Goal: Information Seeking & Learning: Learn about a topic

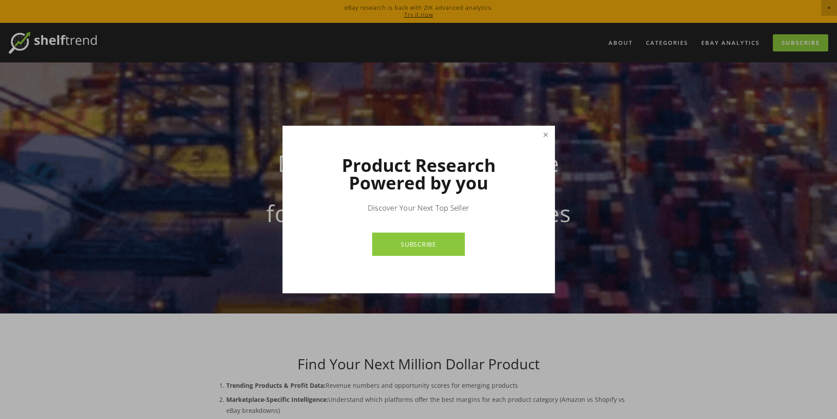
click at [544, 137] on link "Close" at bounding box center [545, 134] width 15 height 15
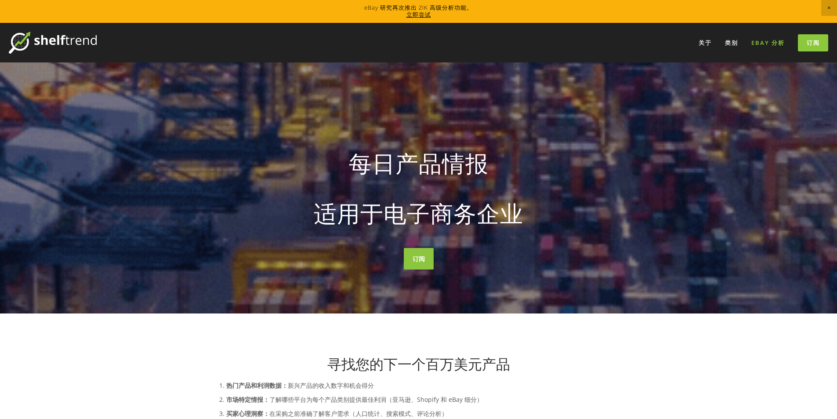
click at [766, 44] on font "eBay 分析" at bounding box center [767, 43] width 33 height 8
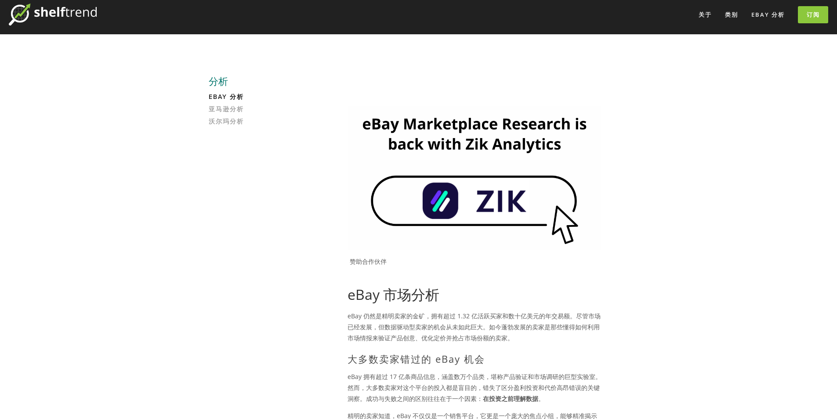
scroll to position [44, 0]
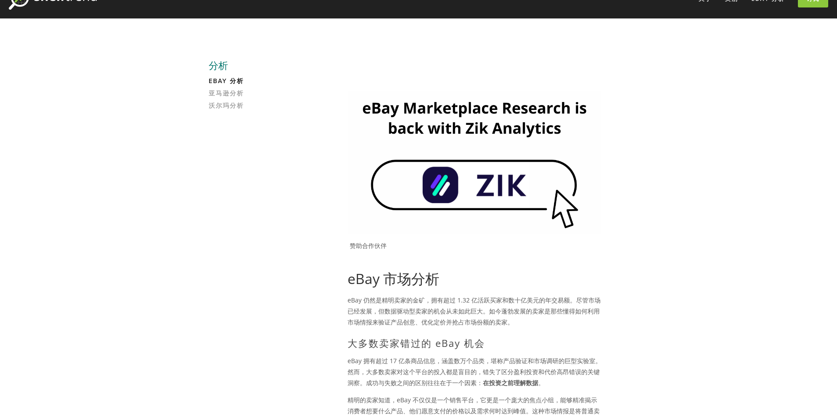
click at [494, 185] on img at bounding box center [475, 162] width 254 height 143
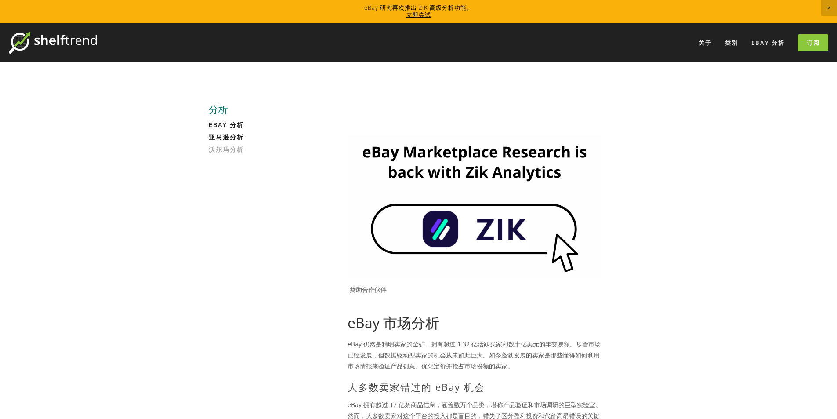
click at [239, 139] on font "亚马逊分析" at bounding box center [226, 137] width 35 height 9
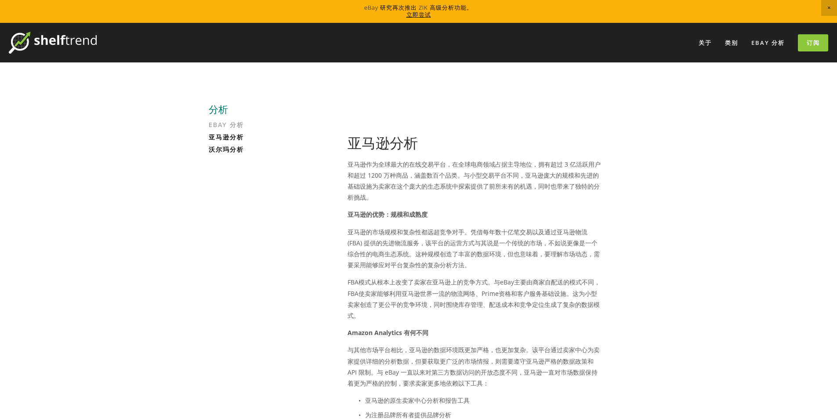
click at [220, 149] on font "沃尔玛分析" at bounding box center [226, 149] width 35 height 9
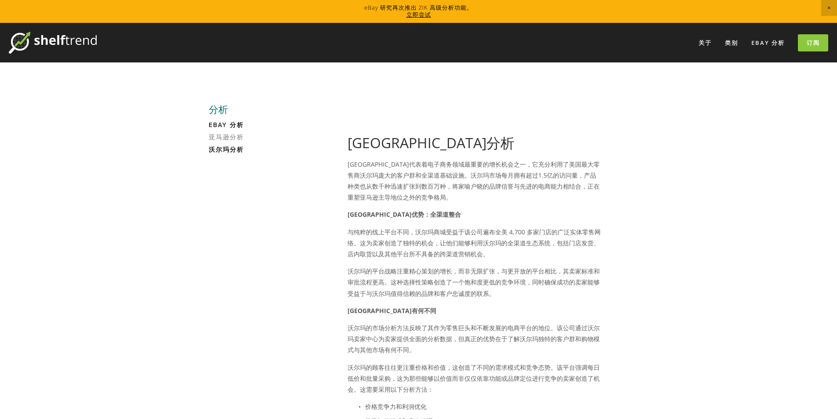
click at [222, 124] on font "eBay 分析" at bounding box center [226, 124] width 35 height 9
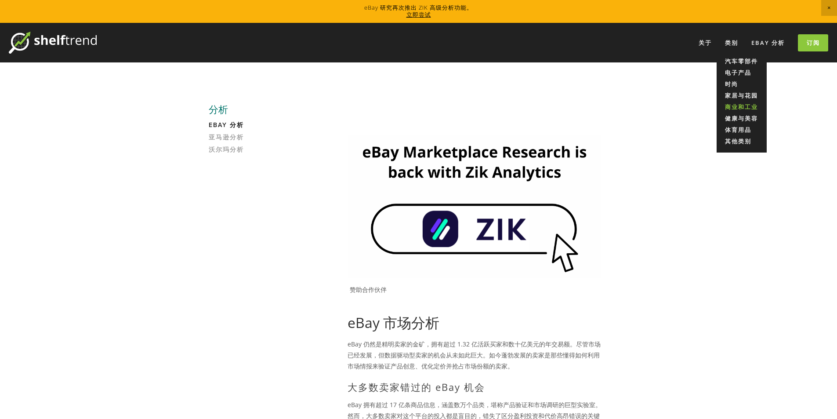
click at [742, 108] on font "商业和工业" at bounding box center [741, 107] width 33 height 8
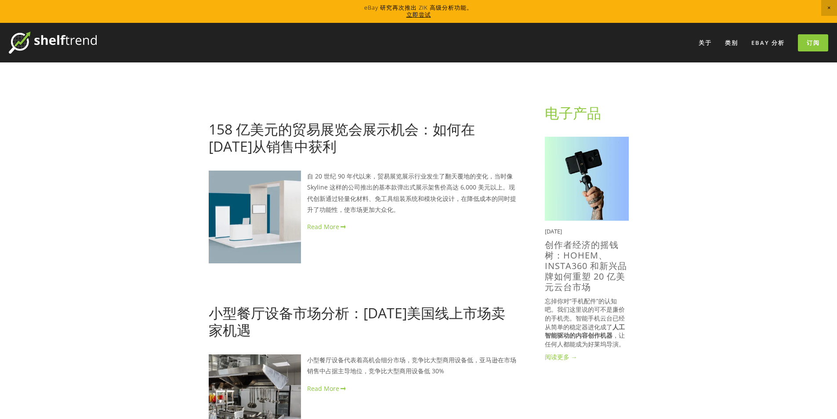
click at [420, 16] on font "立即尝试" at bounding box center [418, 15] width 25 height 8
click at [81, 43] on img at bounding box center [53, 43] width 88 height 22
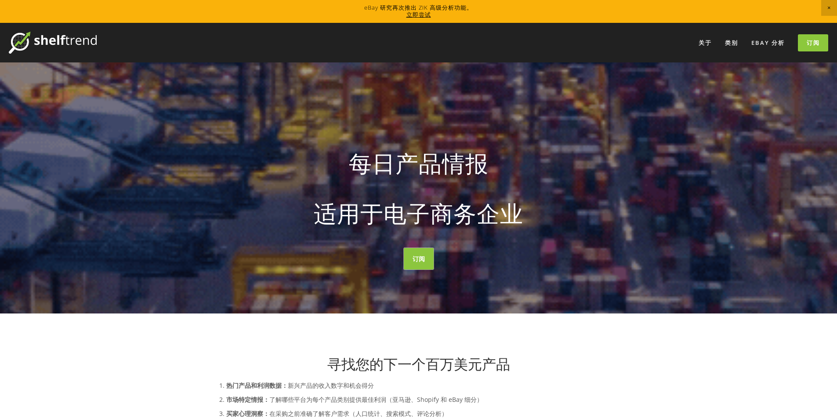
click at [413, 260] on font "订阅" at bounding box center [419, 258] width 12 height 8
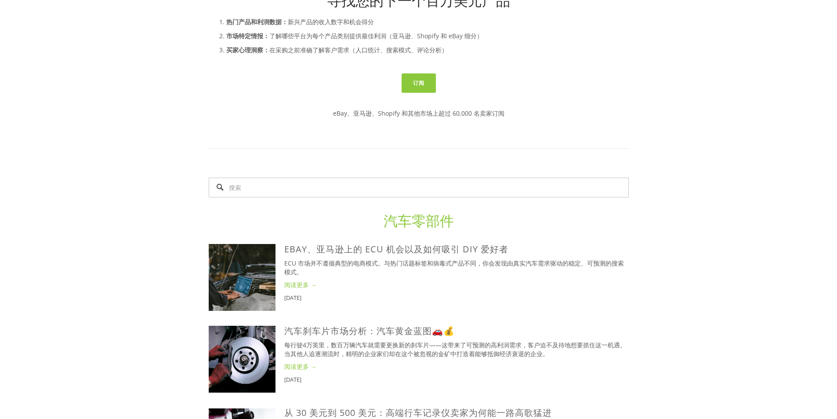
scroll to position [395, 0]
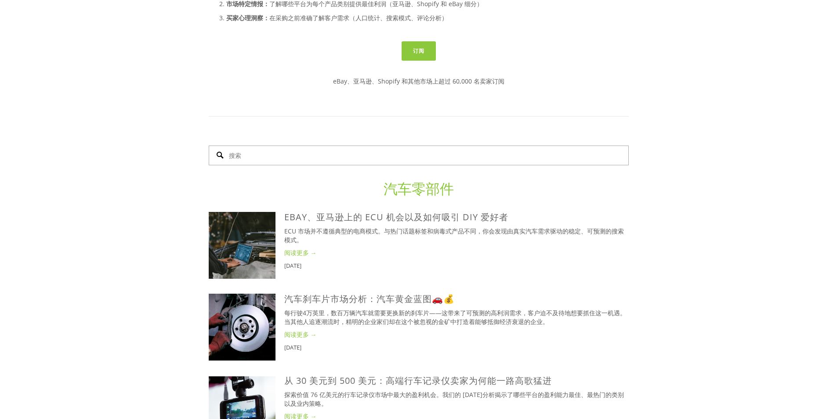
click at [403, 155] on input "搜索" at bounding box center [419, 155] width 420 height 20
type input "w"
type input "metal switches"
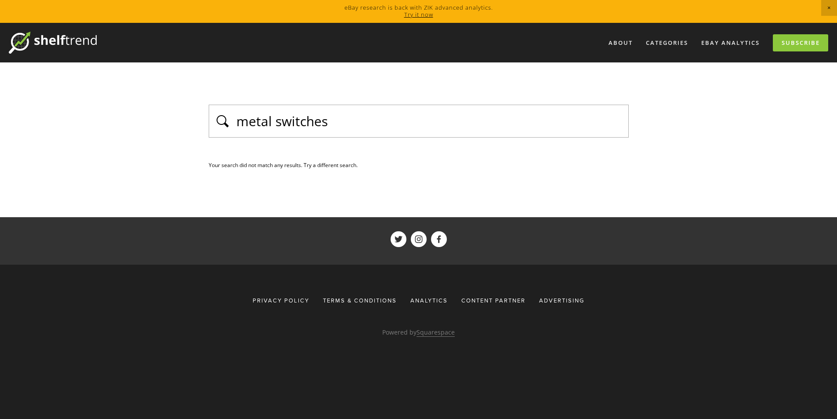
click at [263, 160] on div "Your search did not match any results. Try a different search." at bounding box center [419, 164] width 420 height 11
drag, startPoint x: 270, startPoint y: 120, endPoint x: 230, endPoint y: 119, distance: 40.0
click at [230, 119] on div "metal switches" at bounding box center [419, 121] width 420 height 33
click at [349, 118] on input "metal switches" at bounding box center [429, 121] width 388 height 19
drag, startPoint x: 340, startPoint y: 110, endPoint x: 301, endPoint y: 101, distance: 40.2
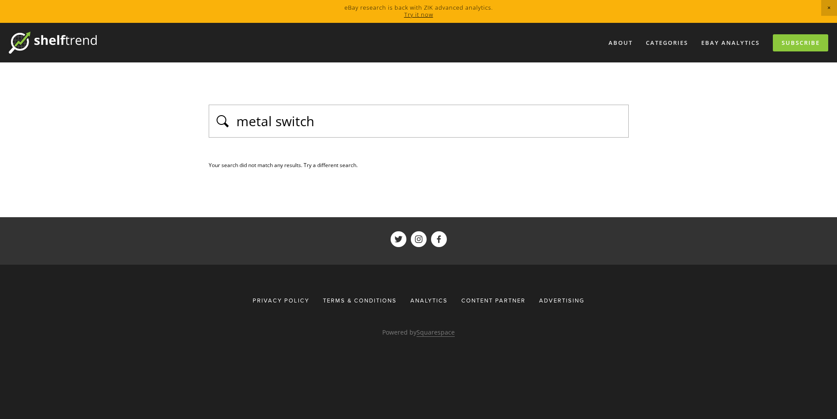
click at [301, 101] on main "metal switch Your search did not match any results. Try a different search. See…" at bounding box center [419, 139] width 448 height 155
drag, startPoint x: 325, startPoint y: 113, endPoint x: 196, endPoint y: 119, distance: 128.4
click at [198, 121] on main "metal switch Your search did not match any results. Try a different search. See…" at bounding box center [419, 139] width 448 height 155
paste input "Metal switches"
drag, startPoint x: 363, startPoint y: 113, endPoint x: 207, endPoint y: 105, distance: 156.6
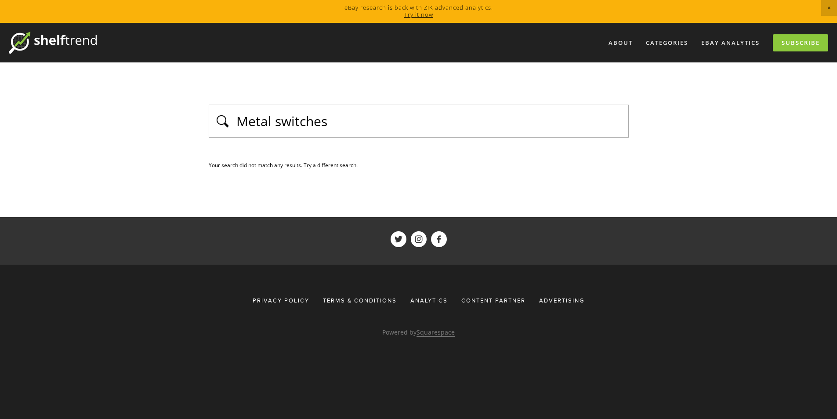
click at [207, 105] on main "Metal switches Your search did not match any results. Try a different search. S…" at bounding box center [419, 139] width 448 height 155
paste input "Industri"
drag, startPoint x: 364, startPoint y: 122, endPoint x: 21, endPoint y: 88, distance: 344.4
click at [25, 91] on div "About Categories Auto Parts Electronics Fashion Home & Garden" at bounding box center [418, 256] width 837 height 466
paste input "Push button"
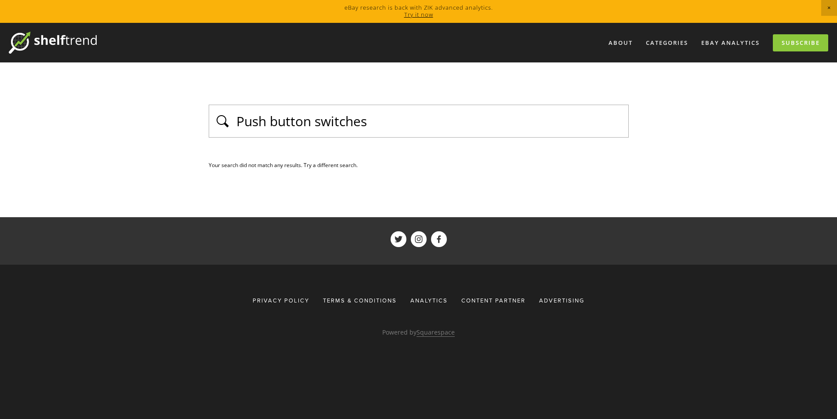
drag, startPoint x: 317, startPoint y: 121, endPoint x: 130, endPoint y: 120, distance: 187.2
click at [130, 120] on div "About Categories Auto Parts Electronics Fashion Home & Garden" at bounding box center [418, 256] width 837 height 466
type input "switches"
click at [618, 42] on link "About" at bounding box center [621, 43] width 36 height 14
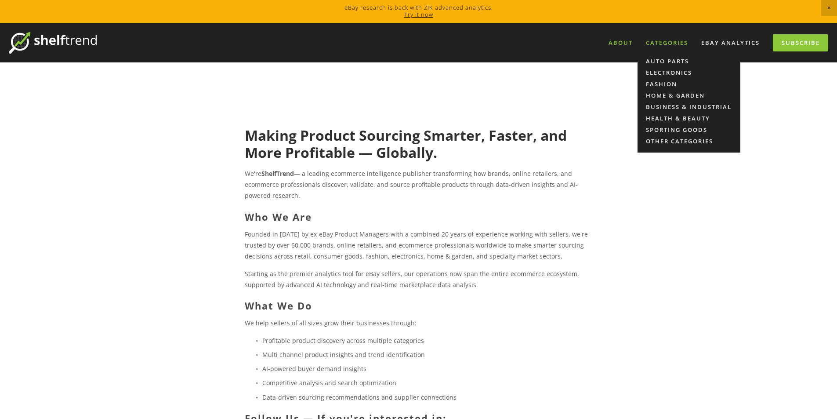
click at [684, 42] on div "Categories" at bounding box center [667, 43] width 54 height 14
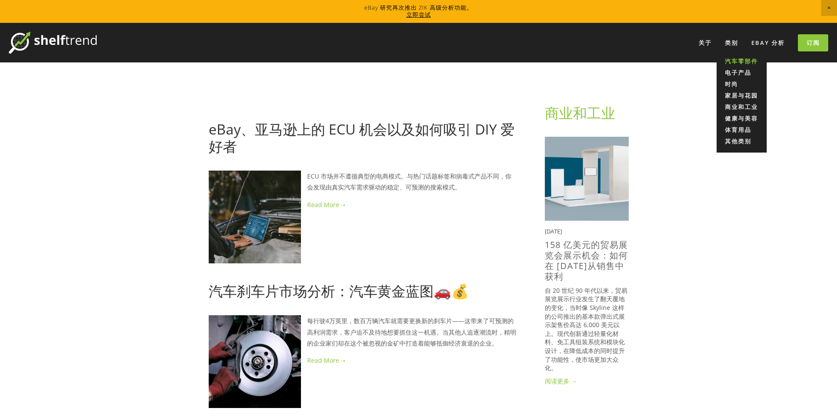
click at [737, 65] on link "汽车零部件" at bounding box center [742, 60] width 50 height 11
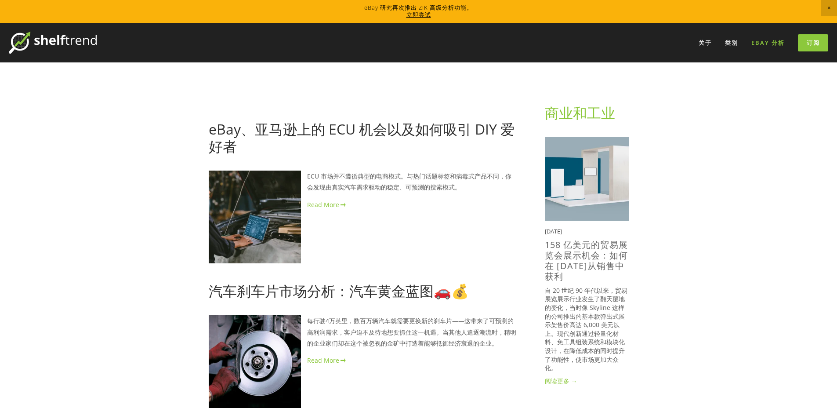
click at [754, 39] on font "eBay 分析" at bounding box center [767, 43] width 33 height 8
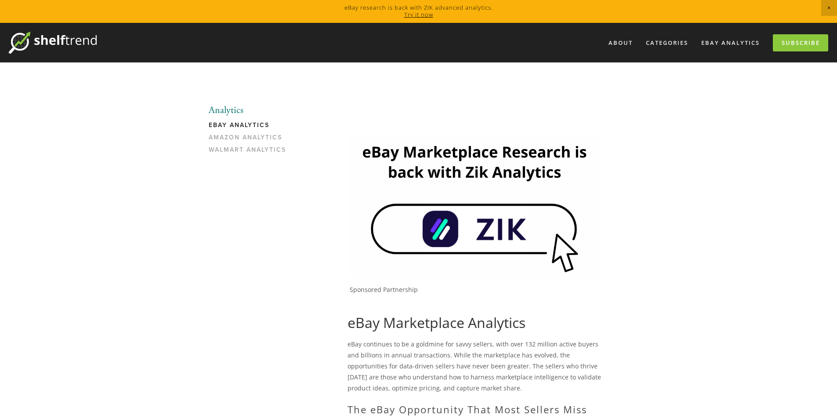
click at [835, 4] on span "Close Announcement" at bounding box center [829, 8] width 16 height 16
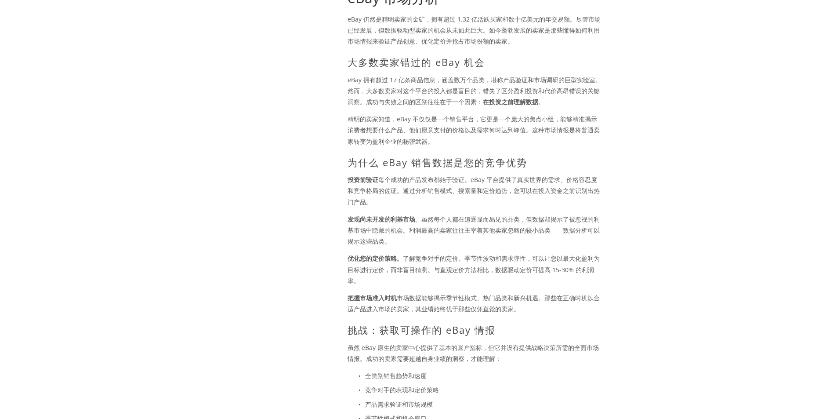
scroll to position [308, 0]
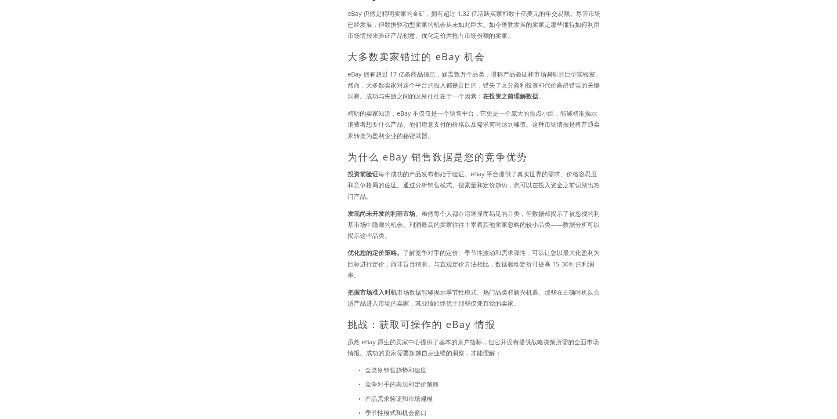
click at [456, 97] on font "eBay 拥有超过 17 亿条商品信息，涵盖数万个品类，堪称产品验证和市场调研的巨型实验室。然而，大多数卖家对这个平台的投入都是盲目的，错失了区分盈利投资和代…" at bounding box center [475, 85] width 254 height 30
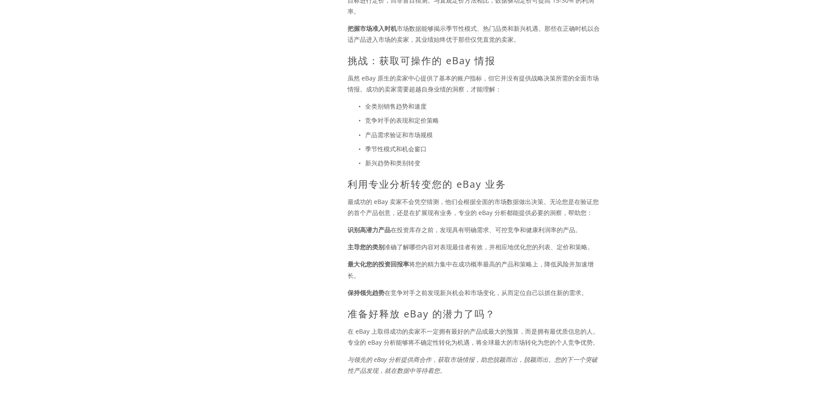
click at [407, 170] on div "eBay 市场分析 eBay 仍然是精明卖家的金矿，拥有超过 1.32 亿活跃买家和数十亿美元的年交易额。尽管市场已经发展，但数据驱动型卖家的机会从未如此巨大…" at bounding box center [475, 47] width 254 height 655
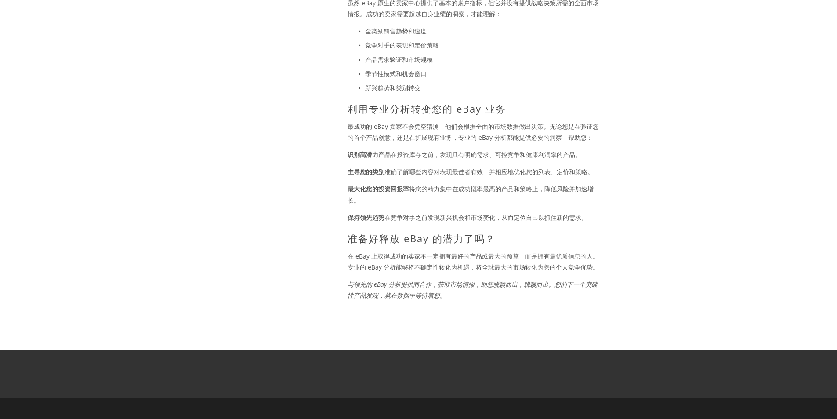
scroll to position [726, 0]
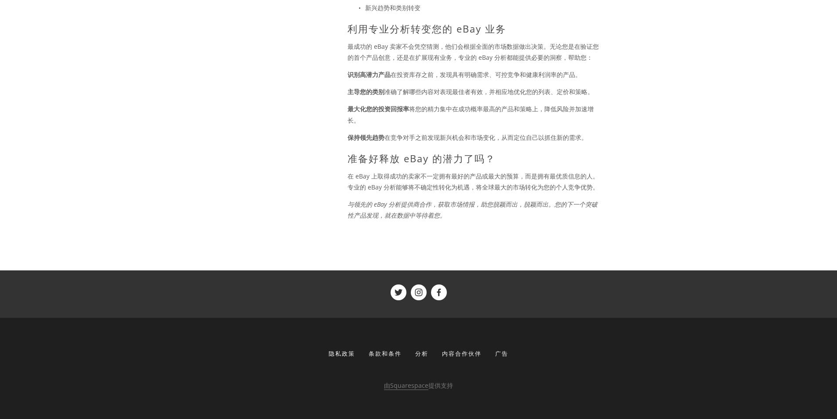
click at [403, 178] on font "在 eBay 上取得成功的卖家不一定拥有最好的产品或最大的预算，而是拥有最优质信息的人。专业的 eBay 分析能够将不确定性转化为机遇，将全球最大的市场转化为…" at bounding box center [473, 181] width 251 height 19
